Goal: Information Seeking & Learning: Learn about a topic

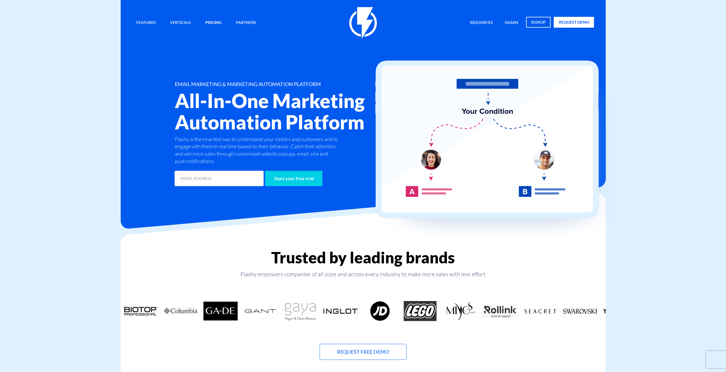
click at [211, 23] on link "Pricing" at bounding box center [213, 23] width 25 height 12
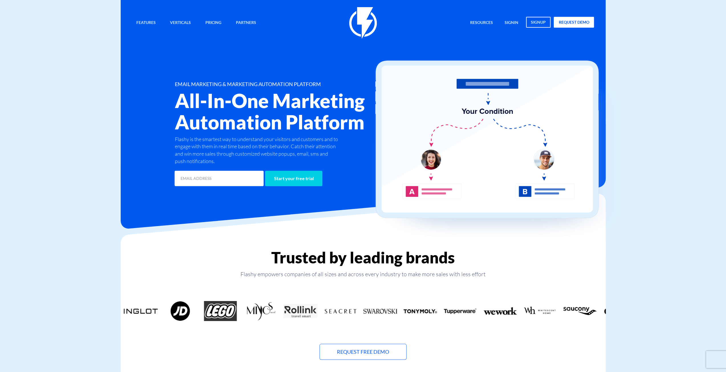
click at [367, 29] on img at bounding box center [363, 23] width 28 height 32
